Goal: Transaction & Acquisition: Purchase product/service

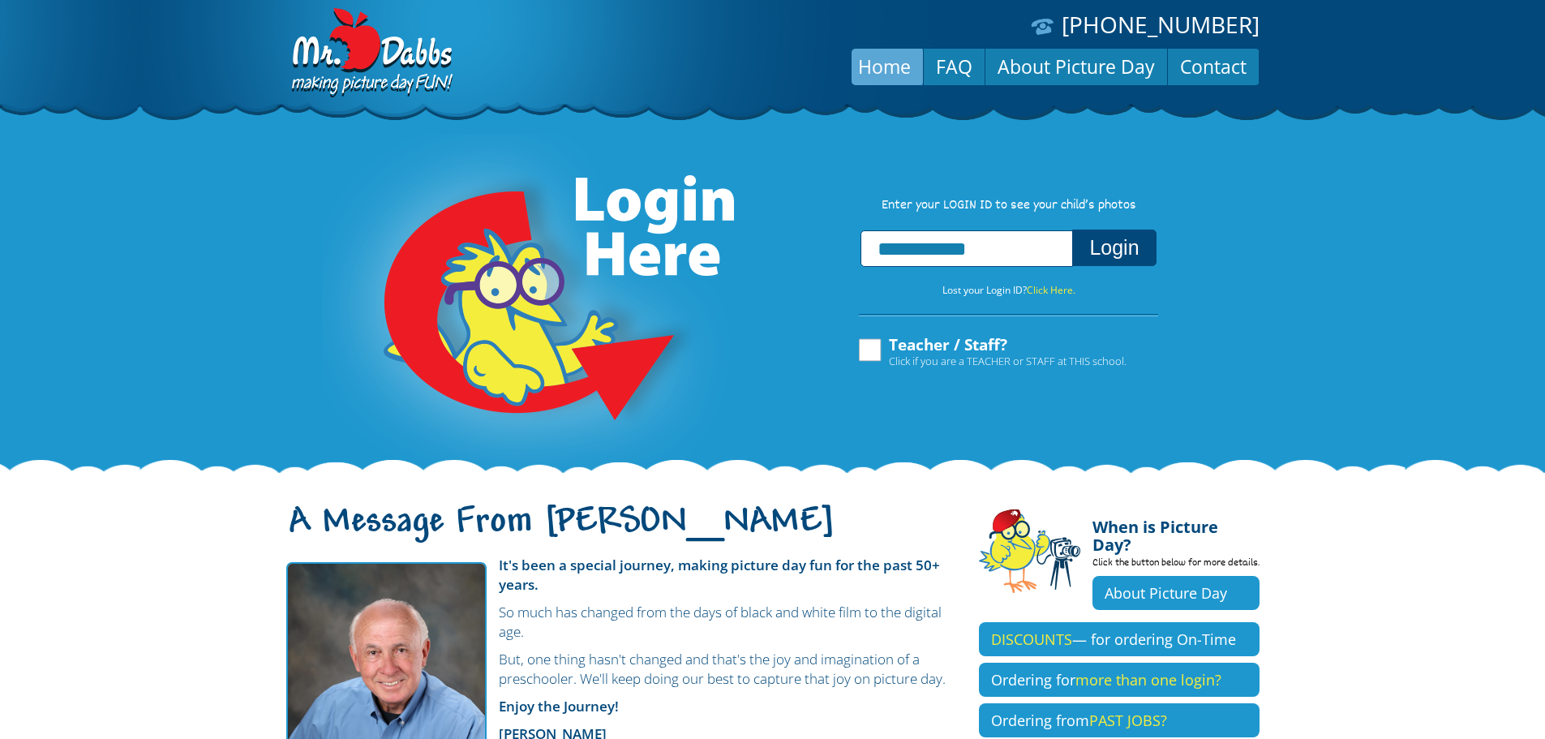
type input "**********"
click at [1116, 242] on button "Login" at bounding box center [1114, 248] width 84 height 37
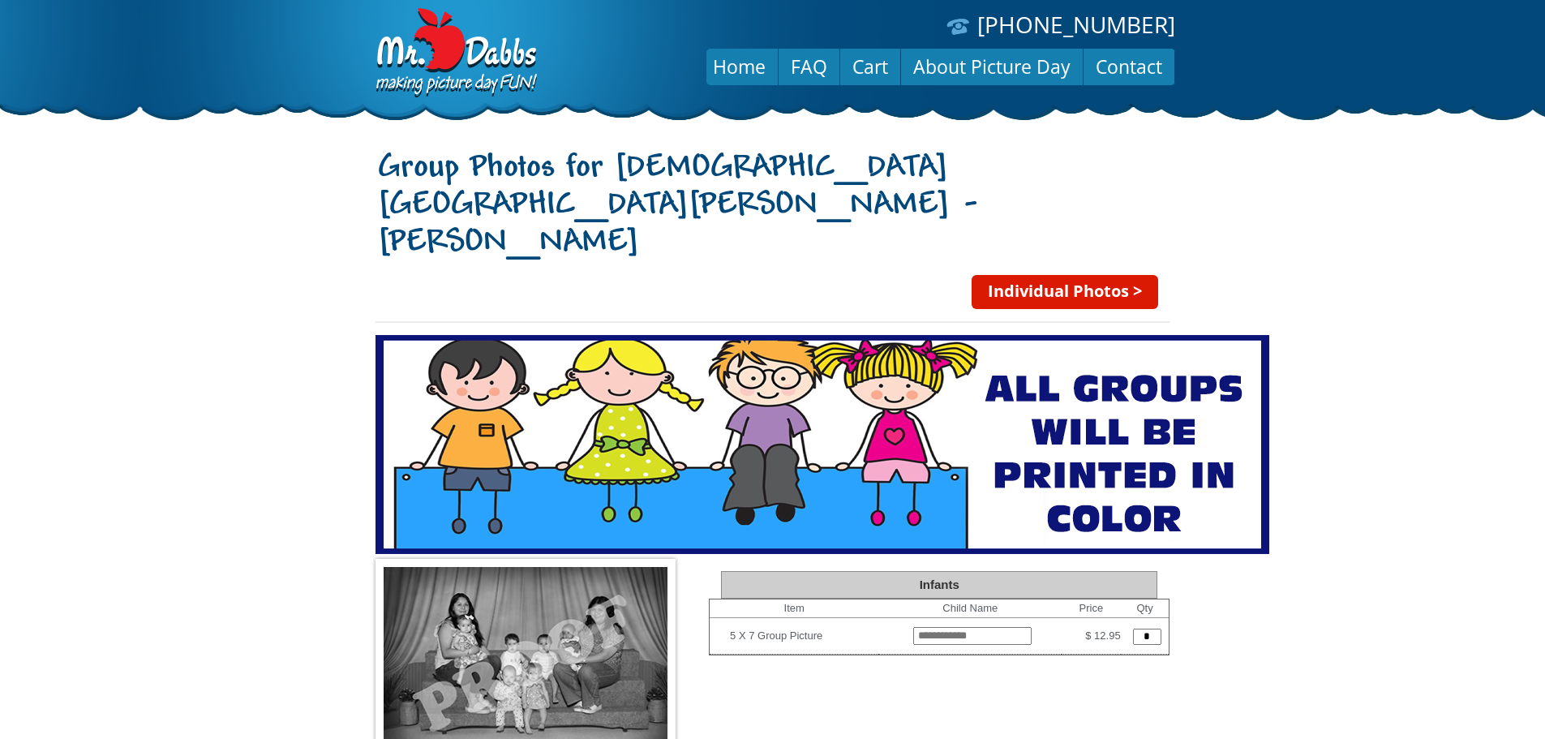
drag, startPoint x: 1048, startPoint y: 213, endPoint x: 1067, endPoint y: 219, distance: 19.5
click at [1050, 275] on link "Individual Photos >" at bounding box center [1065, 292] width 187 height 34
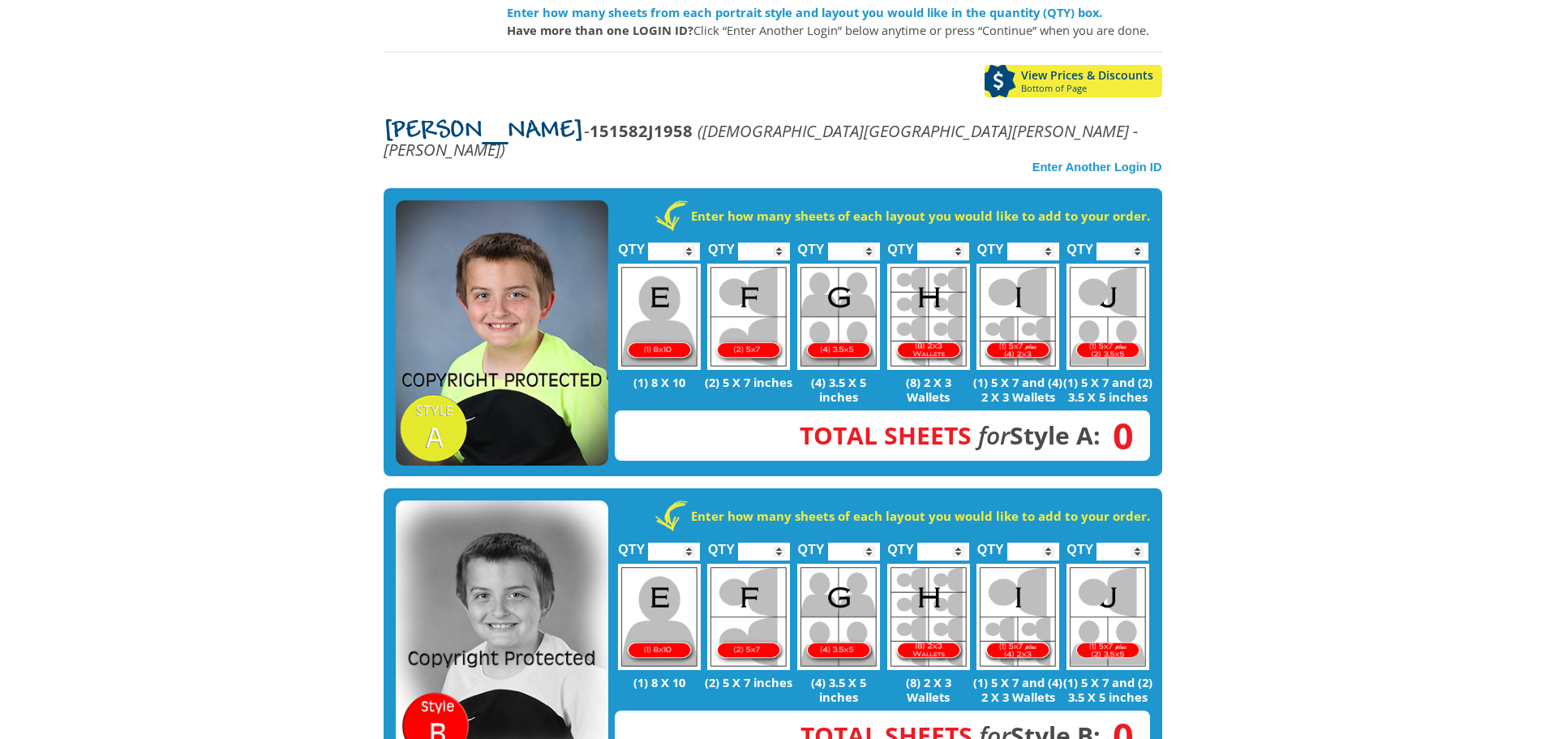
scroll to position [243, 0]
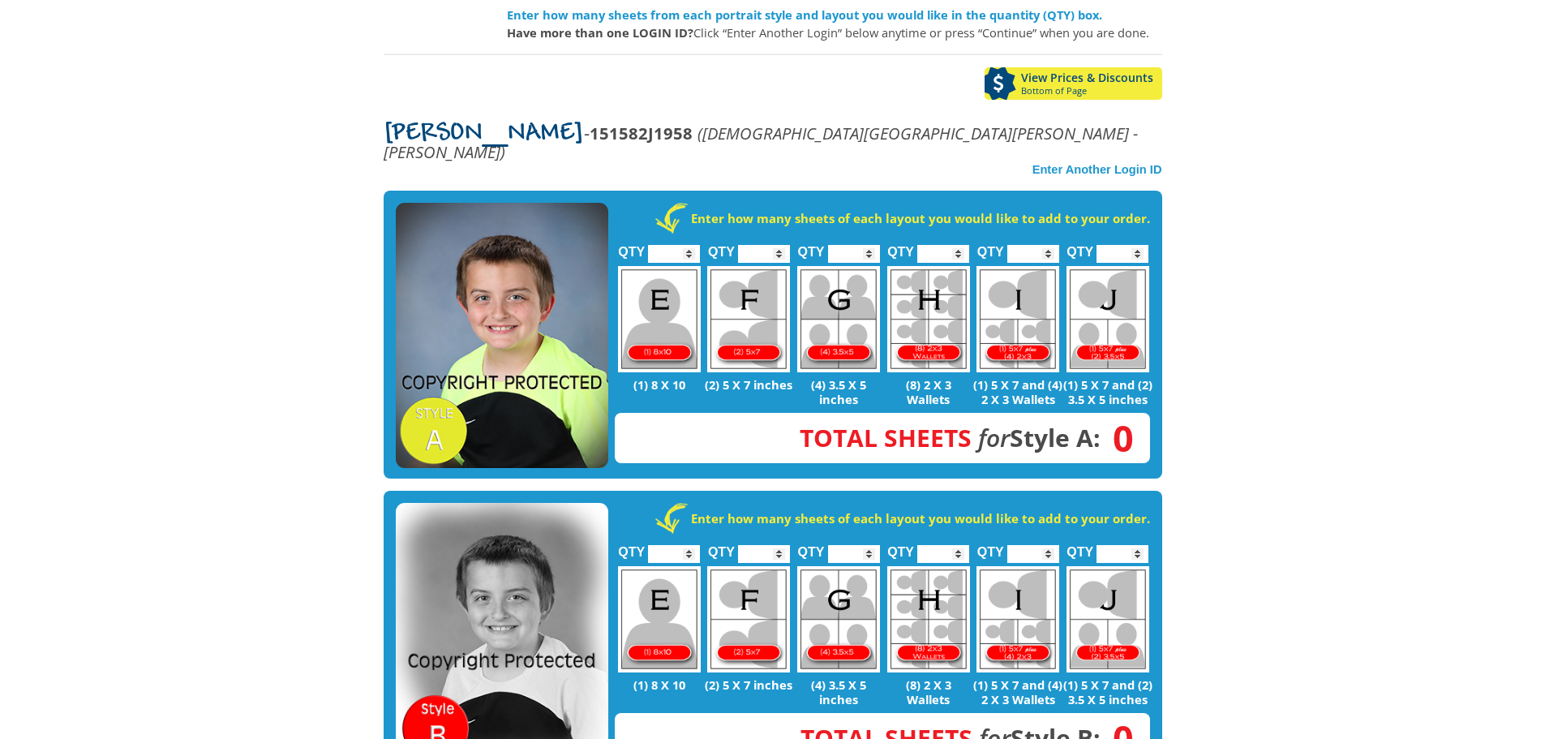
click at [1308, 293] on body "[PHONE_NUMBER] Menu Home FAQ Cart About Picture Day Contact Let's select portra…" at bounding box center [772, 126] width 1545 height 739
click at [508, 243] on img at bounding box center [502, 336] width 213 height 266
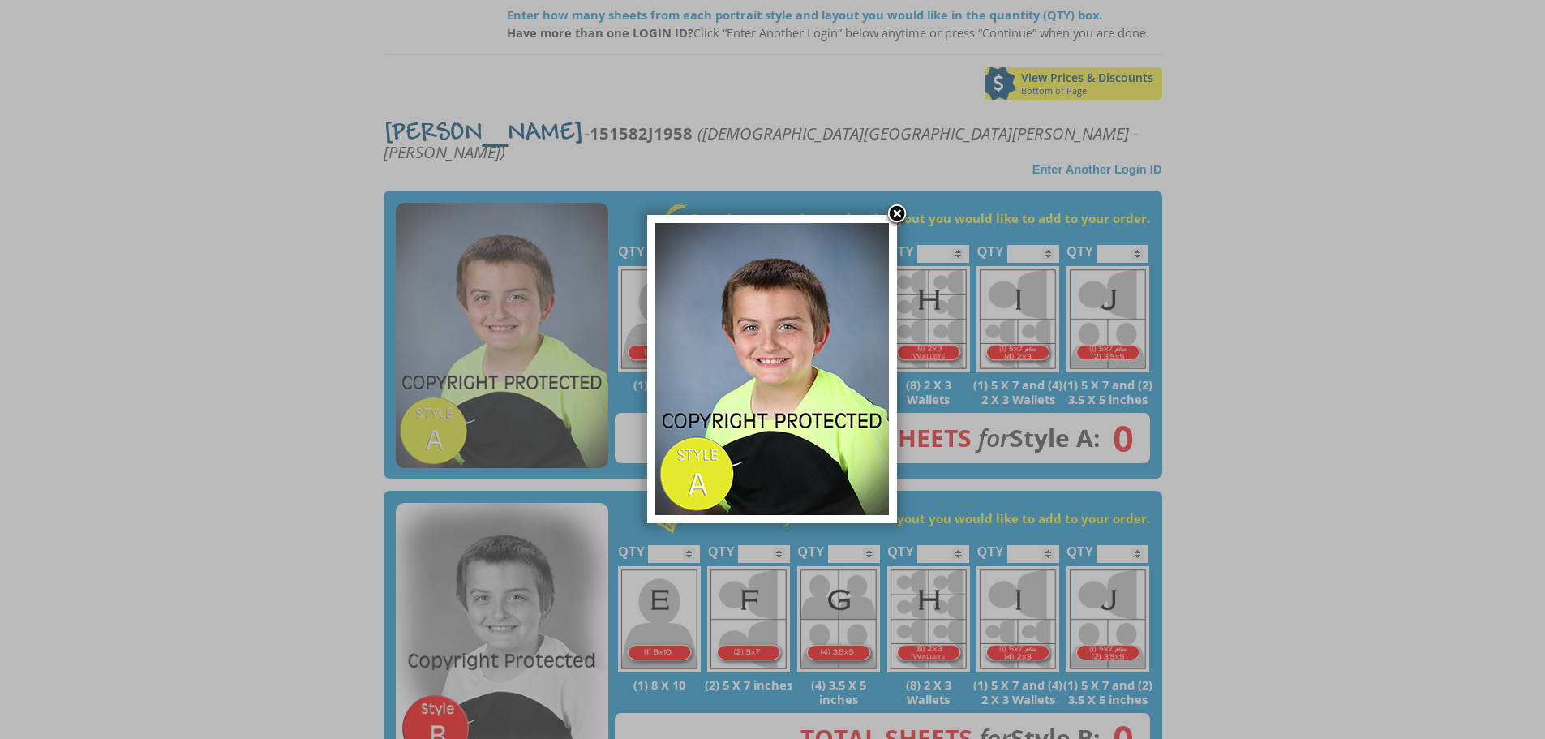
click at [899, 210] on link at bounding box center [897, 215] width 24 height 24
